Goal: Answer question/provide support

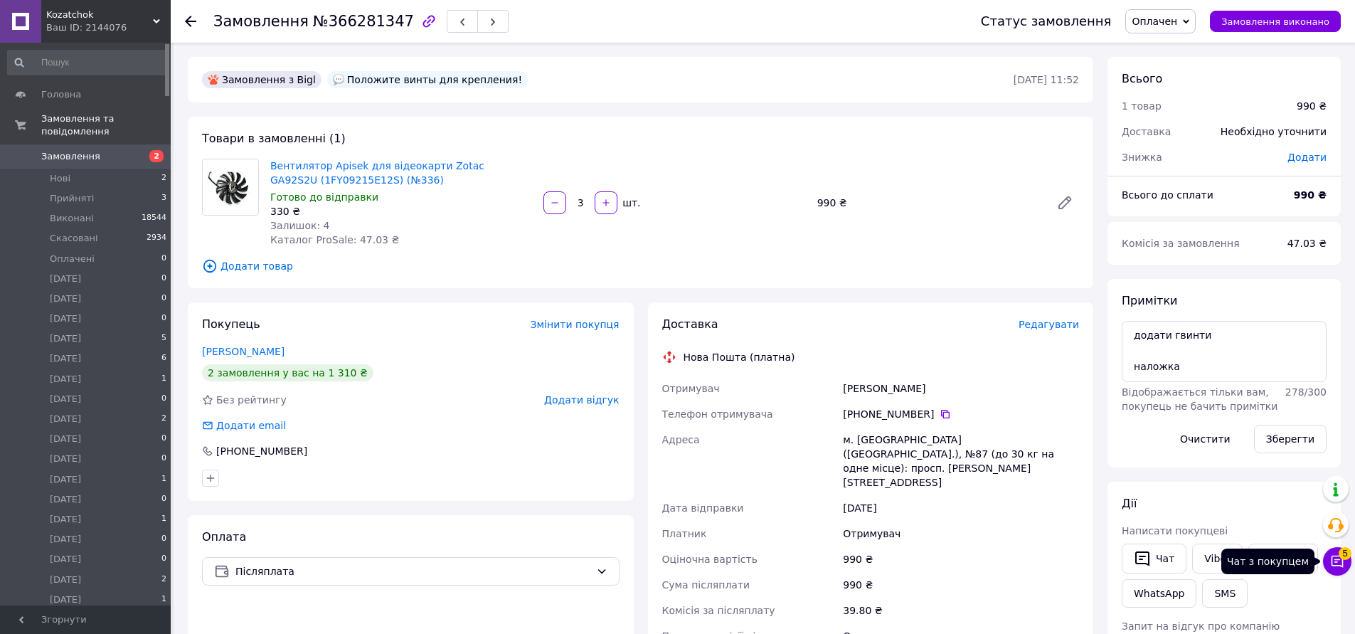
click at [1336, 558] on icon at bounding box center [1337, 561] width 14 height 14
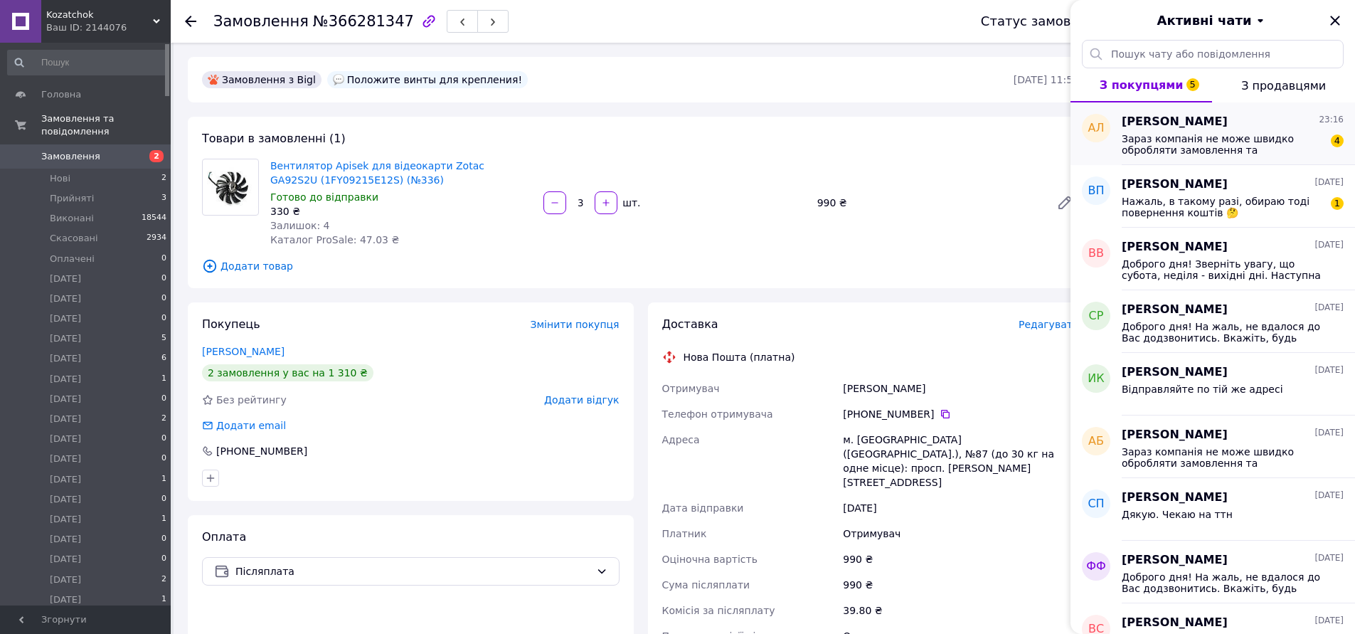
click at [1215, 135] on span "Зараз компанія не може швидко обробляти замовлення та повідомлення, оскільки за…" at bounding box center [1222, 144] width 202 height 23
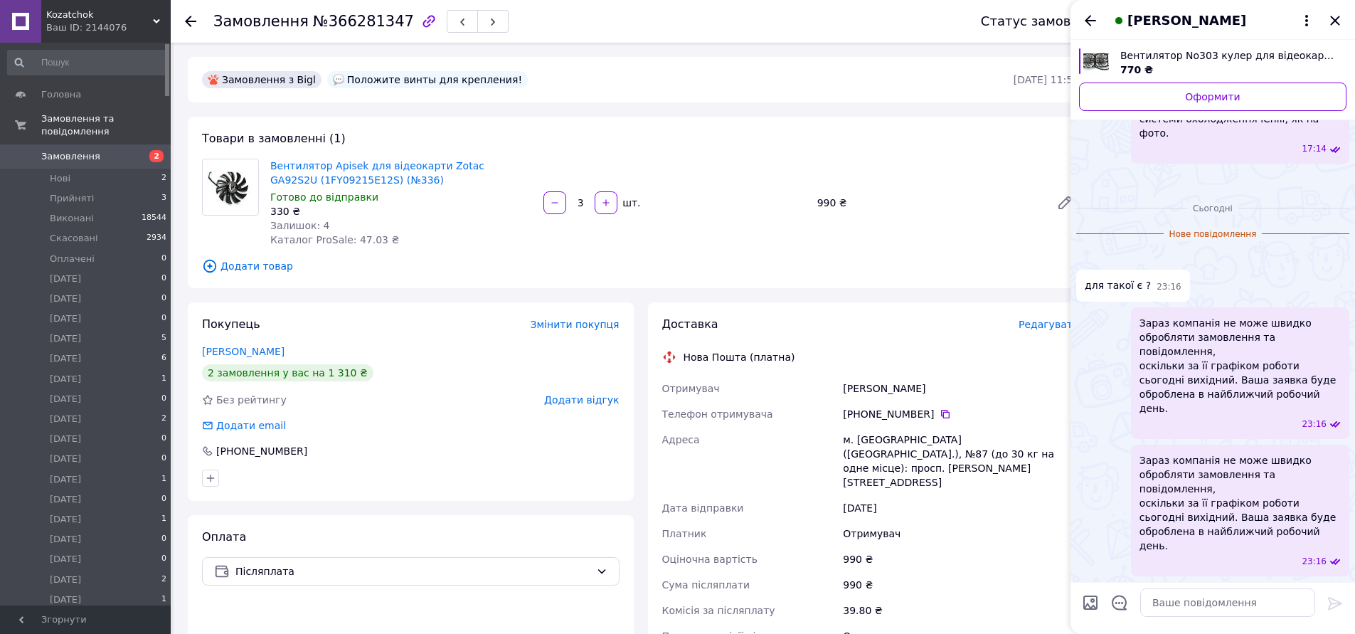
scroll to position [900, 0]
click at [1165, 599] on textarea at bounding box center [1227, 602] width 175 height 28
click at [1207, 609] on textarea at bounding box center [1227, 602] width 175 height 28
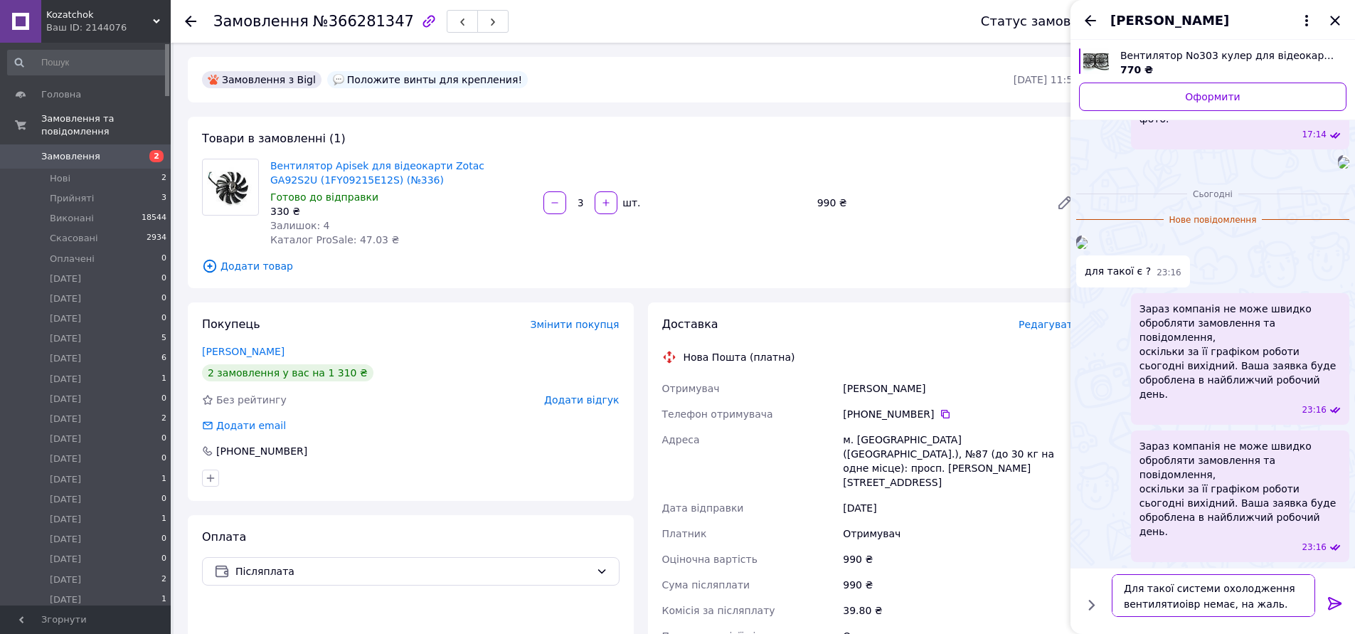
click at [1182, 603] on textarea "Для такої системи охолодження вентилятиоівр немає, на жаль." at bounding box center [1212, 595] width 203 height 43
click at [1212, 604] on textarea "Для такої системи охолодження вентиляторів немає, на жаль." at bounding box center [1212, 595] width 203 height 43
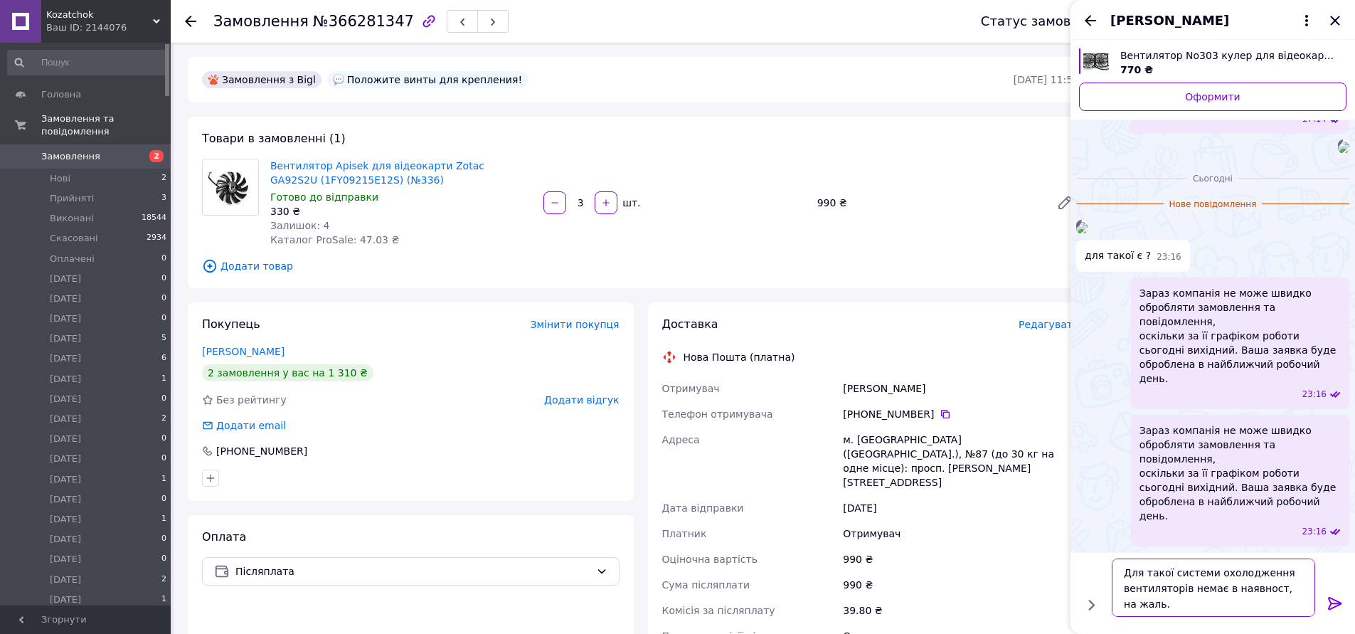
type textarea "Для такої системи охолодження вентиляторів немає в наявності, на жаль."
click at [1151, 582] on textarea "Для такої системи охолодження вентиляторів немає в наявності, на жаль." at bounding box center [1212, 587] width 203 height 58
click at [1183, 606] on textarea "Для такої системи охолодження вентиляторів немає в наявності, на жаль." at bounding box center [1212, 587] width 203 height 58
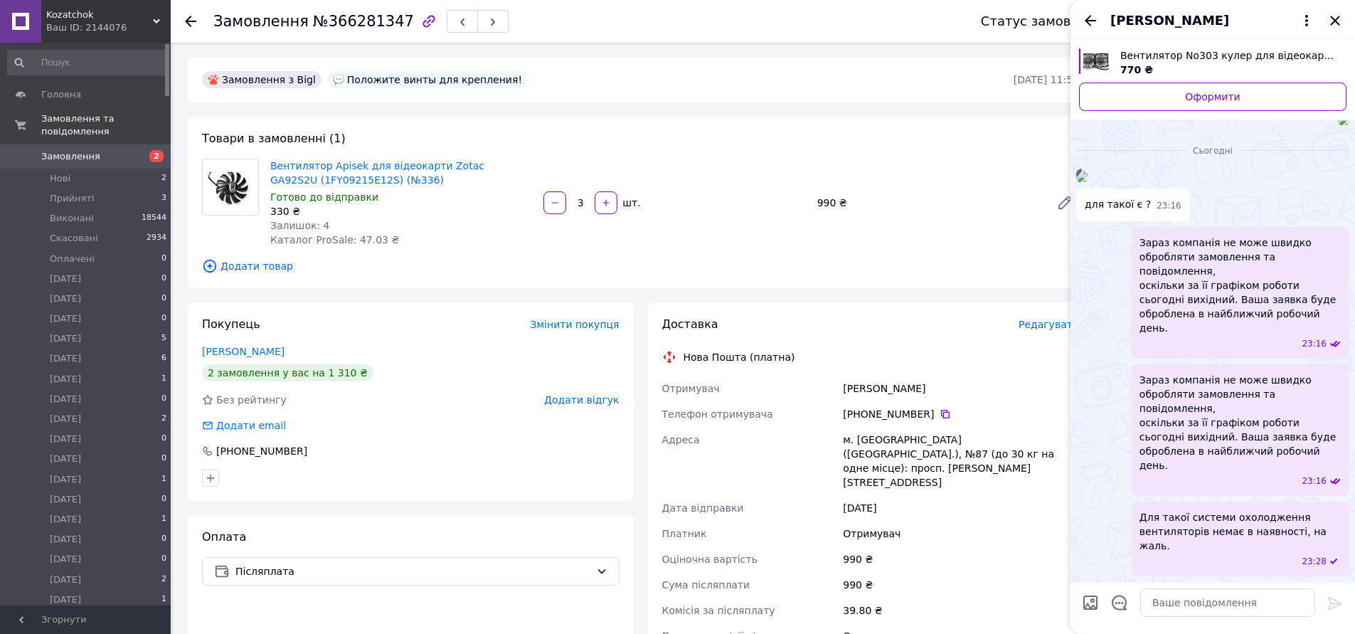
click at [1331, 23] on icon "Закрити" at bounding box center [1334, 20] width 17 height 17
